Goal: Information Seeking & Learning: Learn about a topic

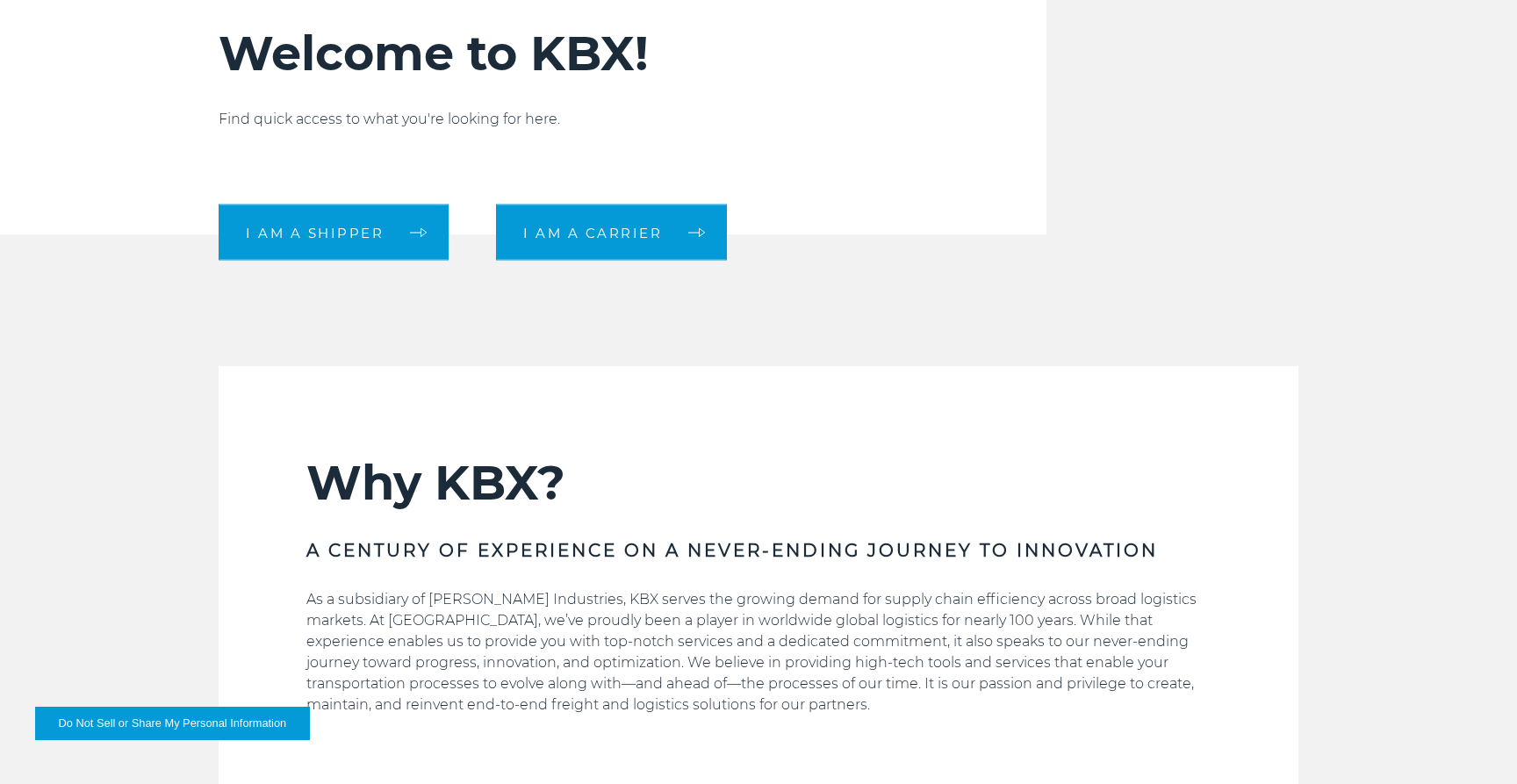
scroll to position [636, 0]
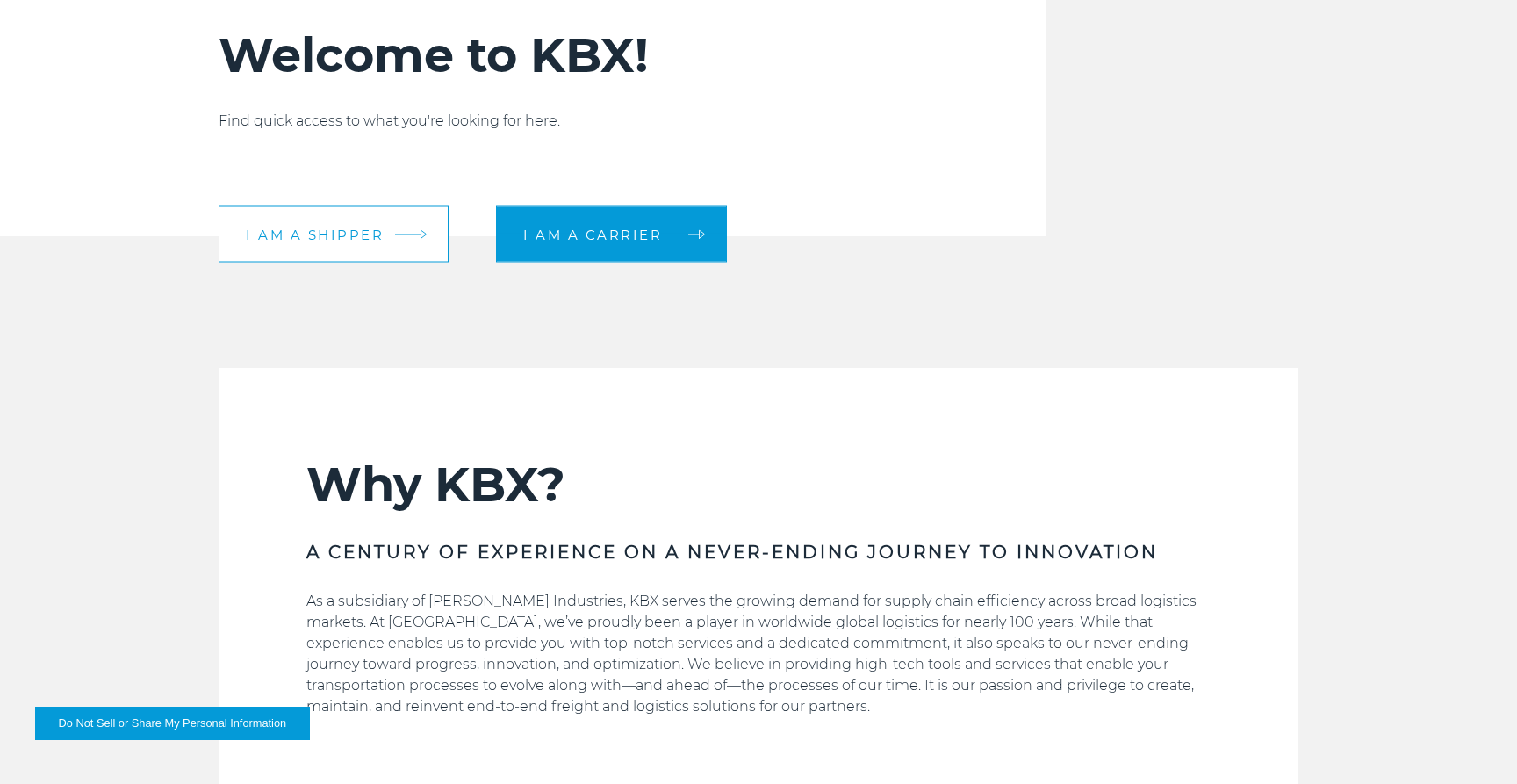
click at [325, 245] on link "I am a shipper" at bounding box center [334, 234] width 230 height 56
